Goal: Information Seeking & Learning: Learn about a topic

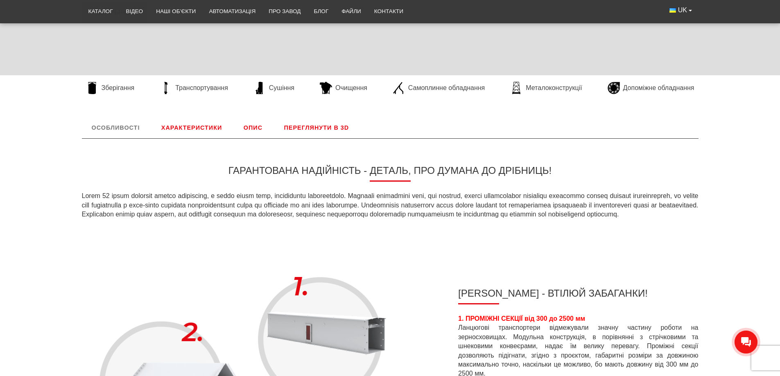
scroll to position [327, 0]
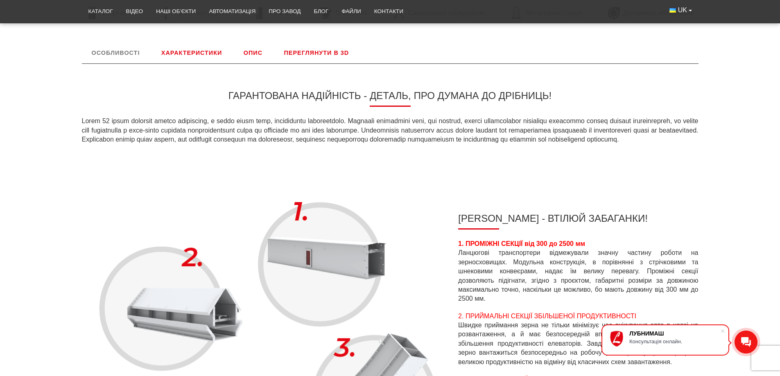
click at [180, 50] on link "Характеристики" at bounding box center [191, 52] width 80 height 21
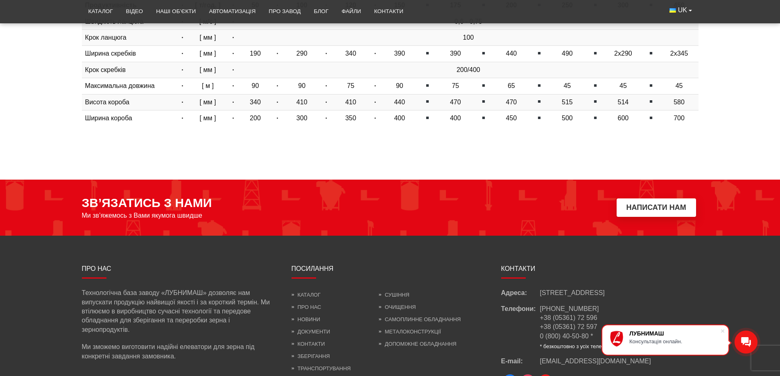
scroll to position [311, 0]
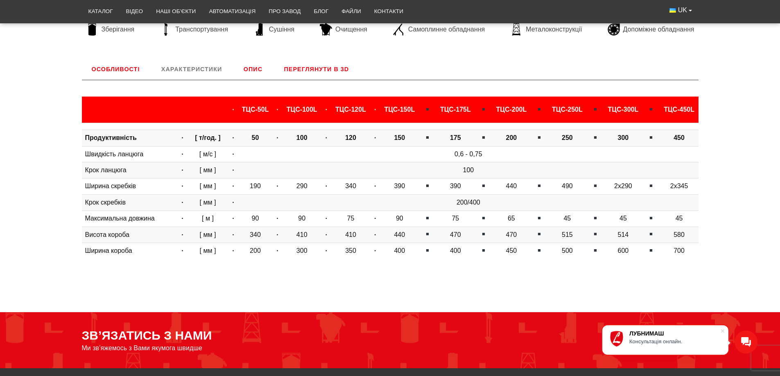
click at [113, 69] on link "Особливості" at bounding box center [116, 69] width 68 height 21
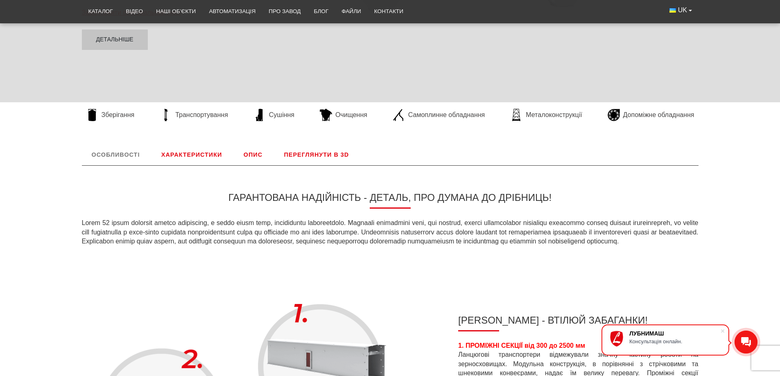
scroll to position [218, 0]
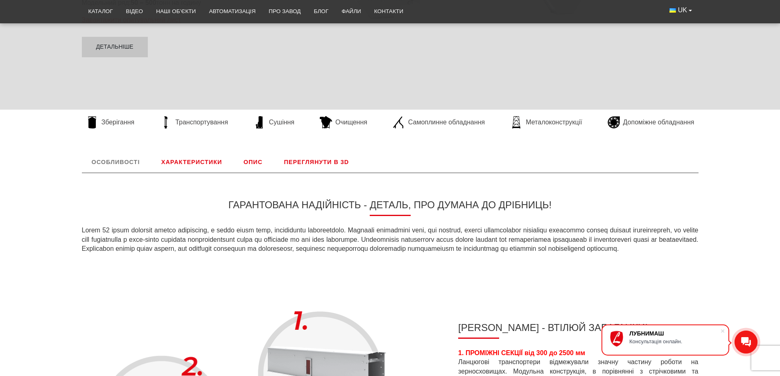
click at [254, 161] on link "Опис" at bounding box center [253, 161] width 38 height 21
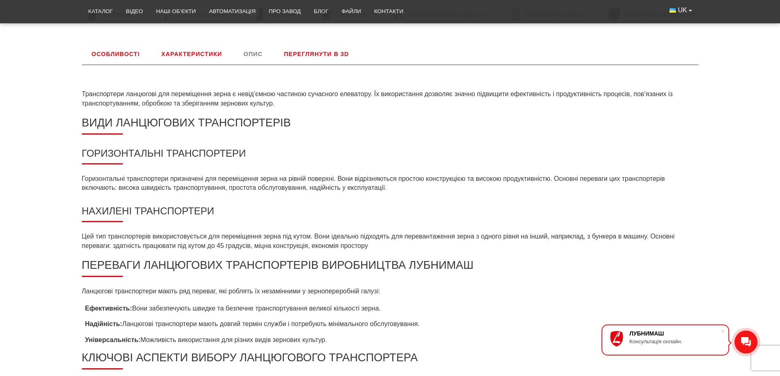
scroll to position [300, 0]
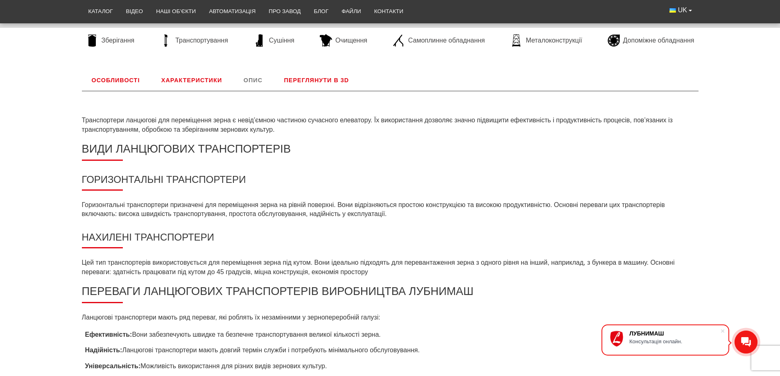
click at [327, 77] on link "Переглянути в 3D" at bounding box center [316, 80] width 85 height 21
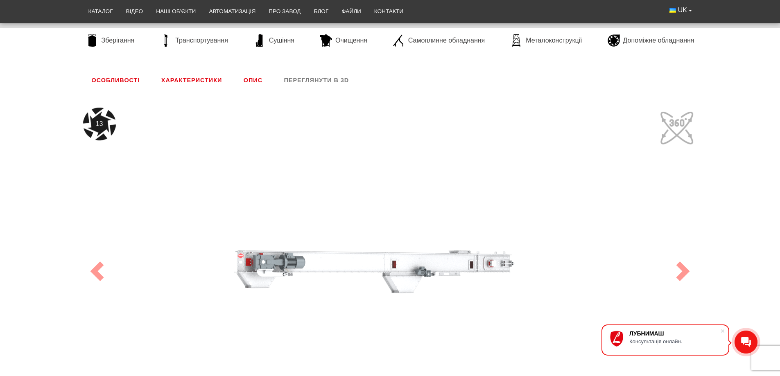
scroll to position [341, 0]
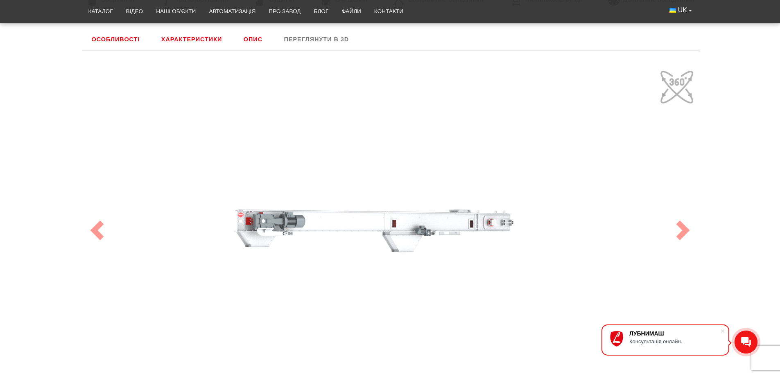
click at [194, 42] on link "Характеристики" at bounding box center [191, 39] width 80 height 21
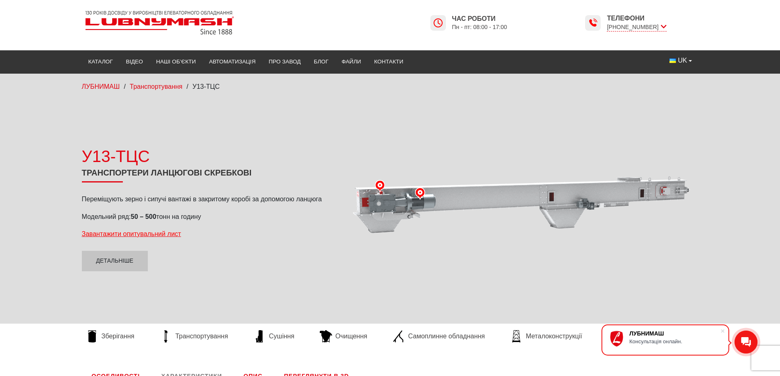
scroll to position [0, 0]
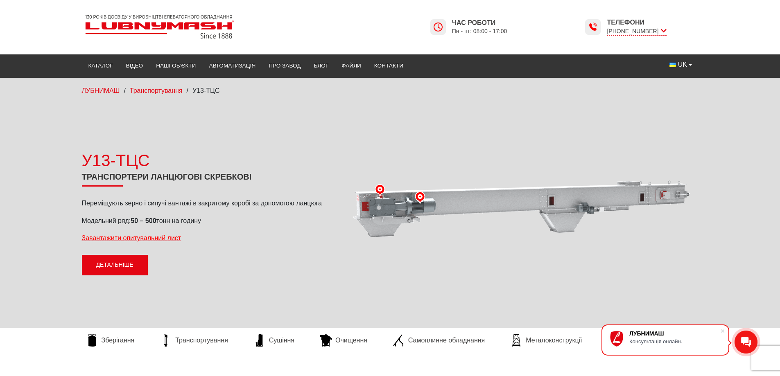
click at [126, 260] on link "Детальніше" at bounding box center [115, 265] width 66 height 20
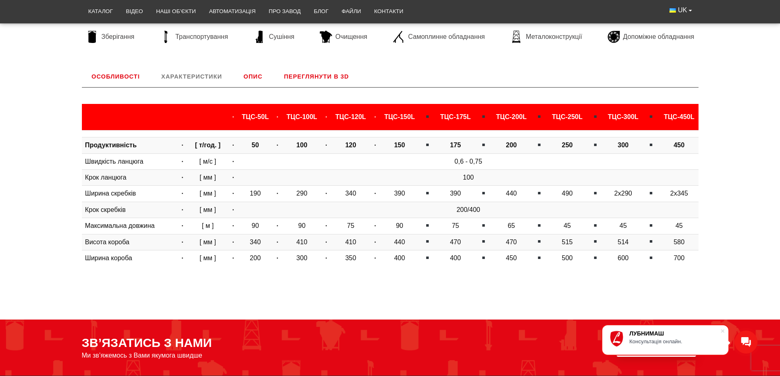
scroll to position [300, 0]
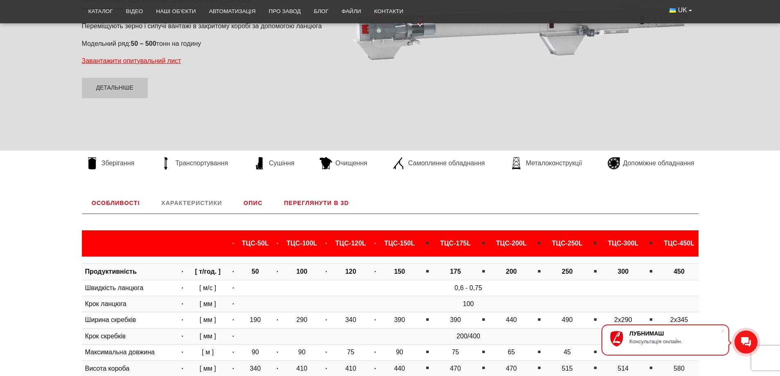
click at [103, 204] on link "Особливості" at bounding box center [116, 202] width 68 height 21
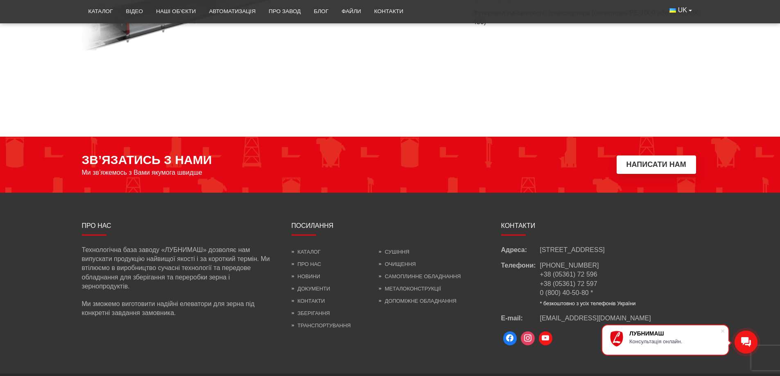
scroll to position [1335, 0]
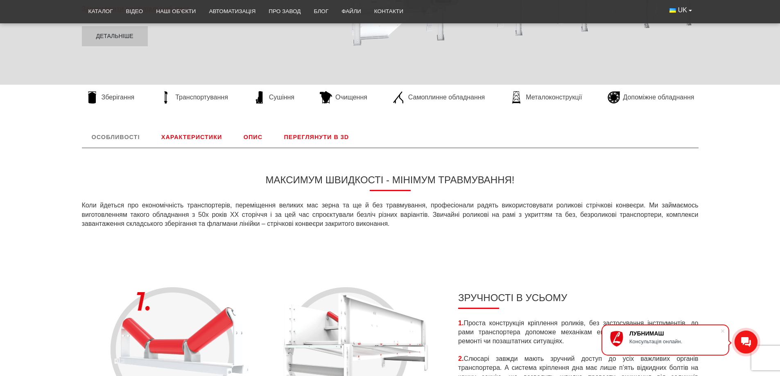
scroll to position [287, 0]
